Goal: Task Accomplishment & Management: Use online tool/utility

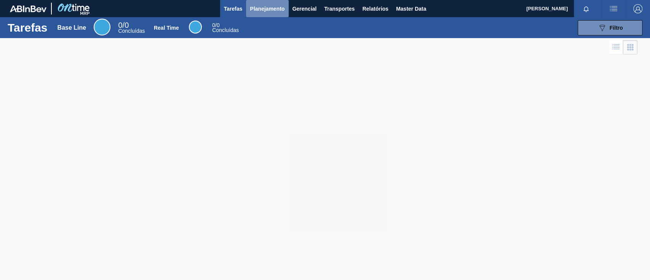
click at [284, 7] on span "Planejamento" at bounding box center [267, 8] width 35 height 9
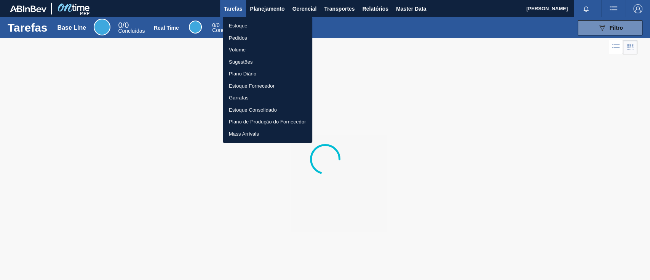
click at [245, 38] on li "Pedidos" at bounding box center [268, 38] width 90 height 12
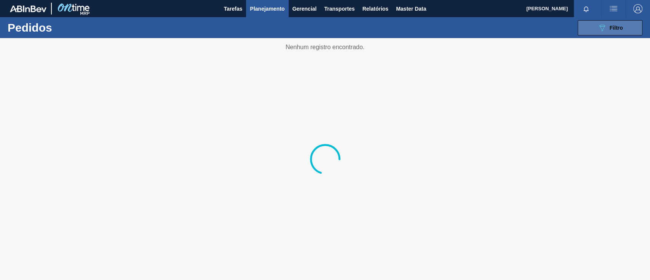
click at [605, 26] on icon "089F7B8B-B2A5-4AFE-B5C0-19BA573D28AC" at bounding box center [602, 27] width 9 height 9
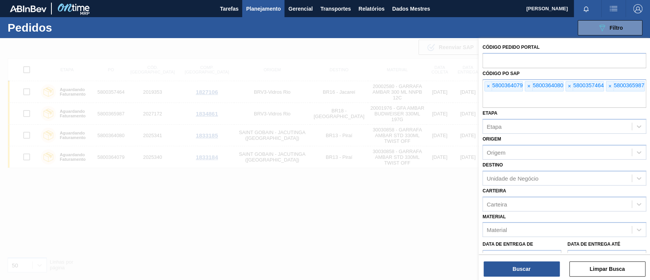
click at [486, 85] on span "×" at bounding box center [488, 87] width 7 height 10
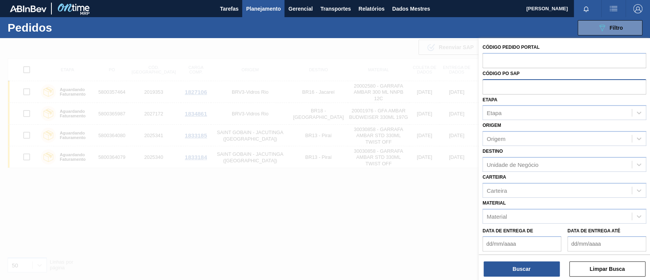
click at [486, 85] on input "text" at bounding box center [565, 86] width 164 height 14
paste input "5800366053"
type input "5800366053"
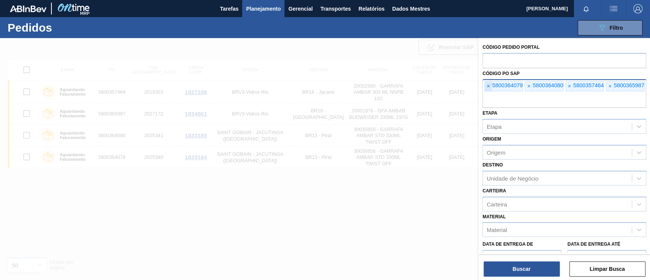
click at [487, 85] on font "×" at bounding box center [488, 86] width 3 height 6
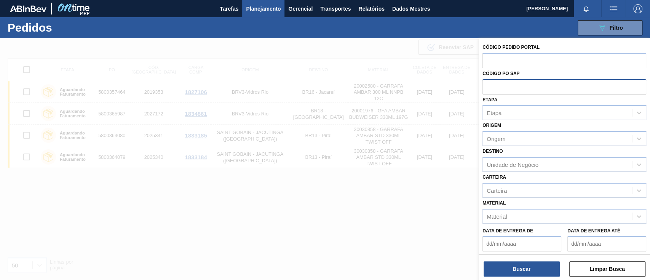
paste input "5800366053"
type input "5800366053"
click at [519, 269] on font "Buscar" at bounding box center [522, 269] width 18 height 6
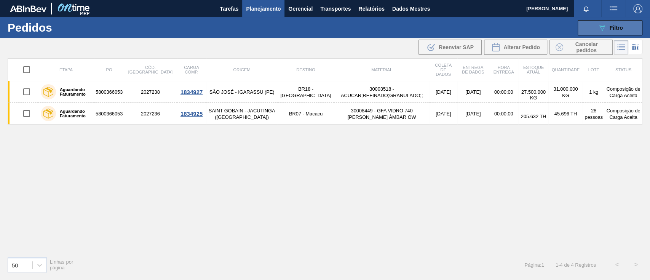
drag, startPoint x: 596, startPoint y: 20, endPoint x: 600, endPoint y: 26, distance: 7.3
click at [598, 22] on button "089F7B8B-B2A5-4AFE-B5C0-19BA573D28AC Filtro" at bounding box center [610, 27] width 65 height 15
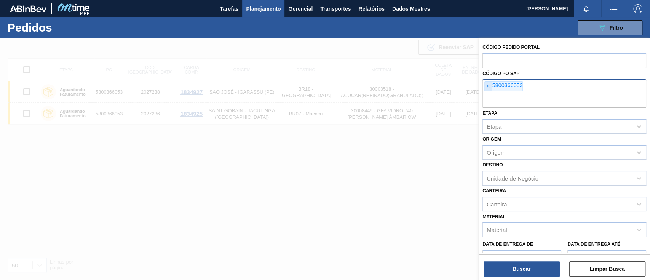
click at [490, 86] on span "×" at bounding box center [488, 87] width 7 height 10
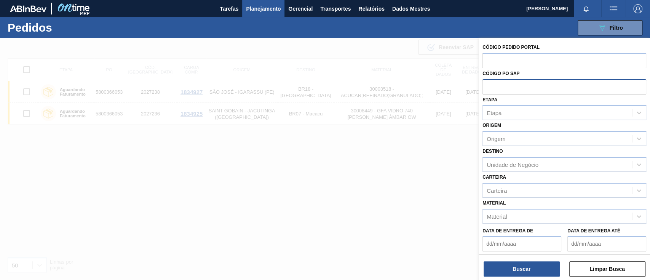
paste input "text"
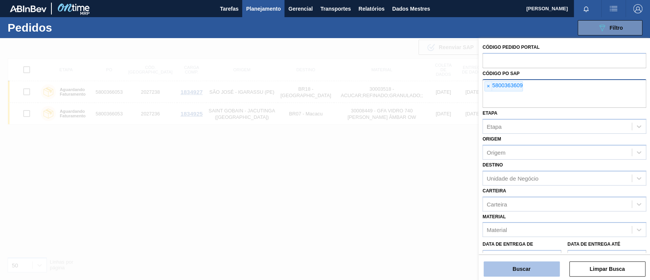
click at [518, 270] on font "Buscar" at bounding box center [522, 269] width 18 height 6
